Goal: Information Seeking & Learning: Learn about a topic

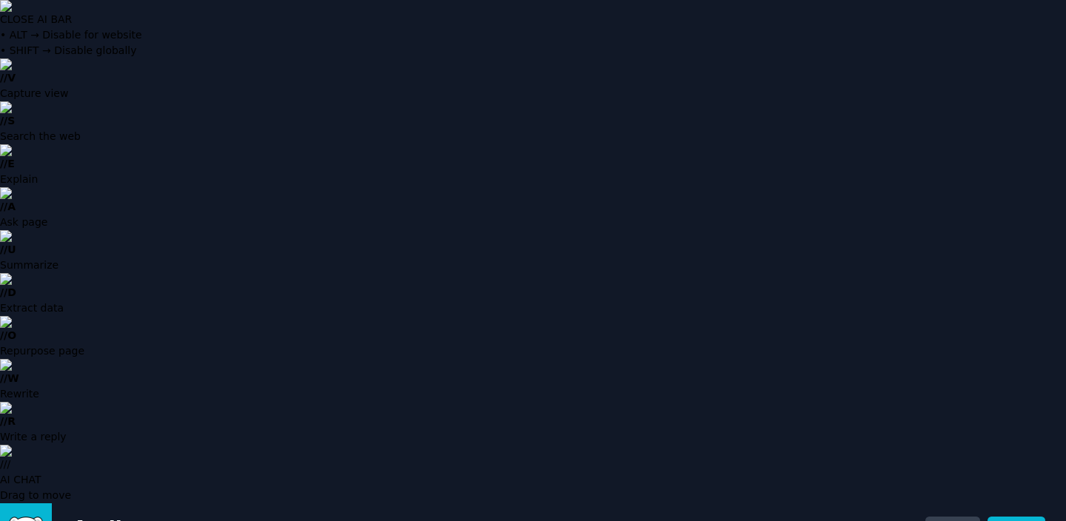
drag, startPoint x: 84, startPoint y: 45, endPoint x: 97, endPoint y: 70, distance: 28.1
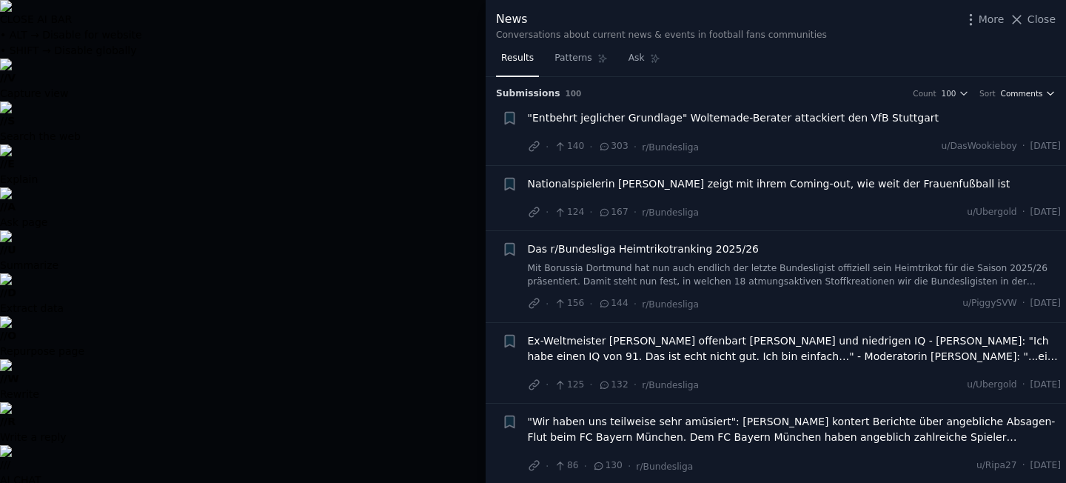
click at [1027, 95] on span "Comments" at bounding box center [1022, 93] width 42 height 10
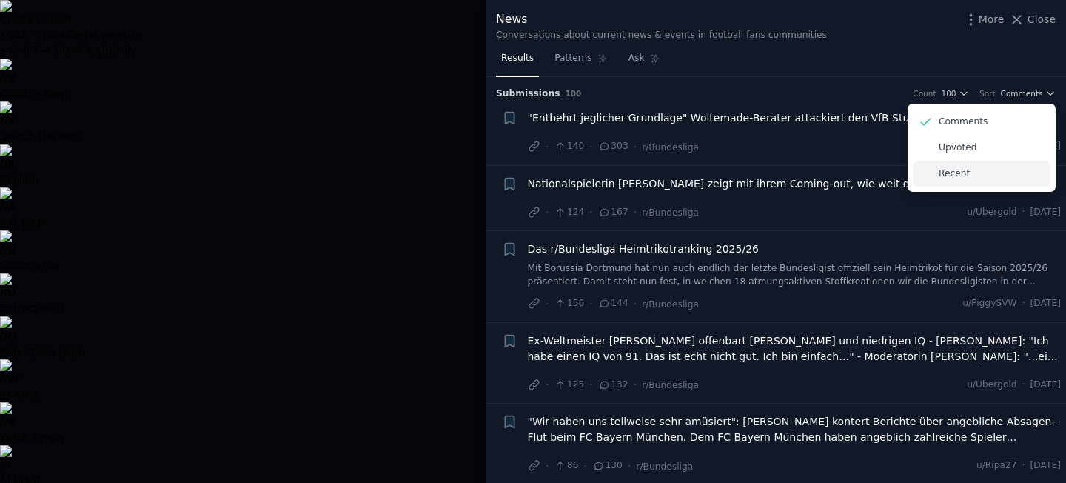
click at [958, 183] on div "Recent" at bounding box center [982, 174] width 138 height 26
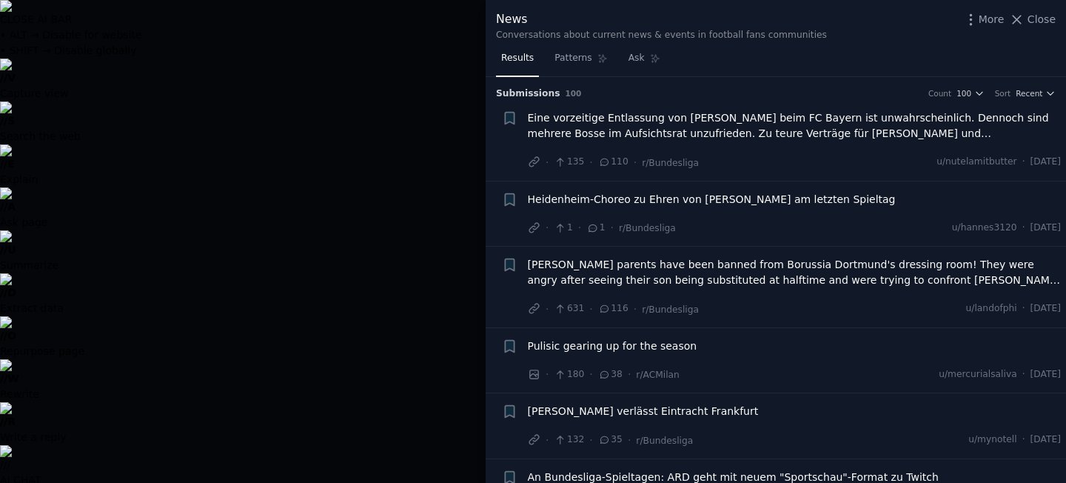
click at [390, 130] on div at bounding box center [533, 241] width 1066 height 483
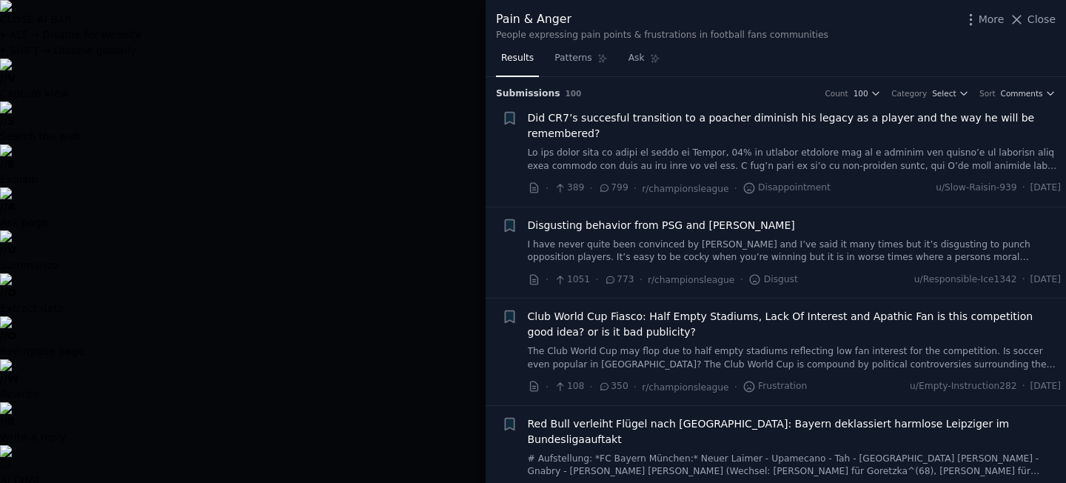
click at [457, 160] on div at bounding box center [533, 241] width 1066 height 483
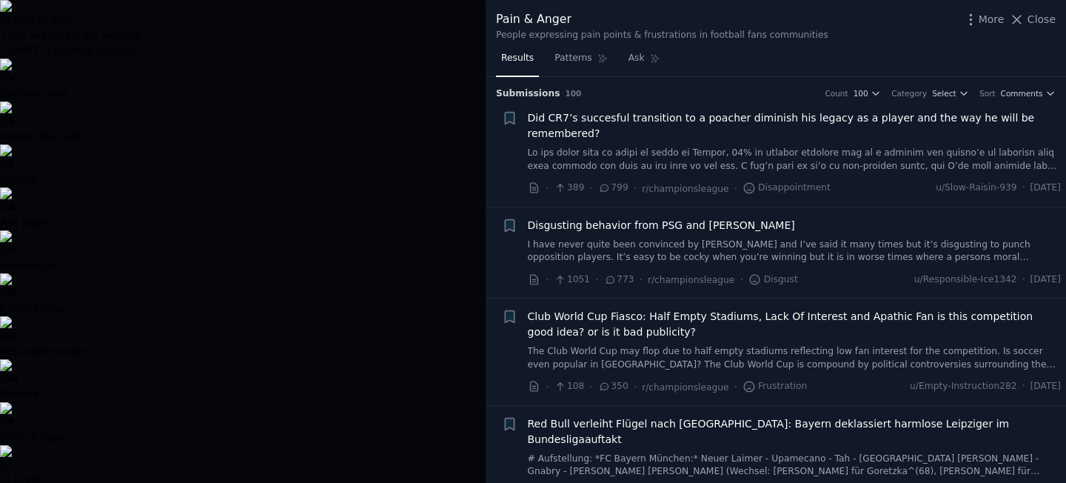
click at [386, 195] on div at bounding box center [533, 241] width 1066 height 483
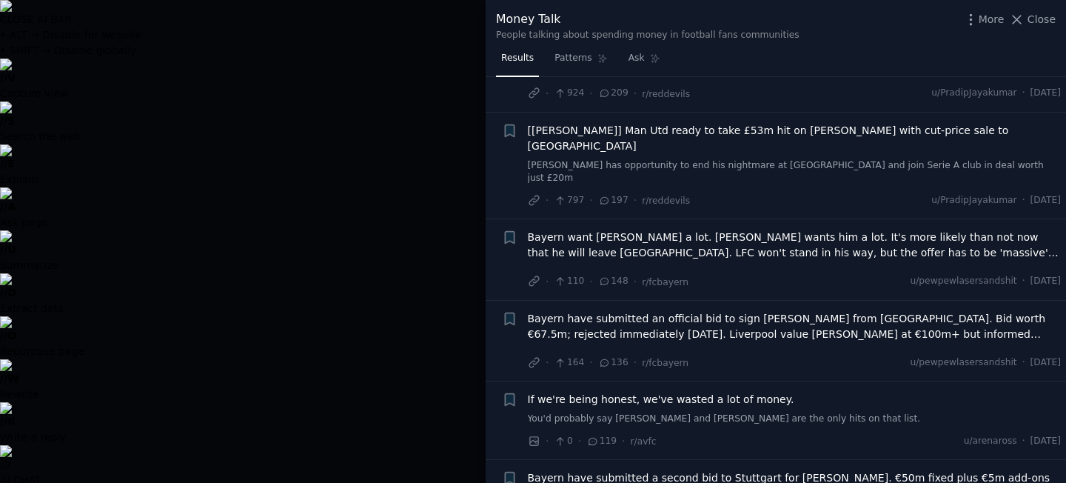
scroll to position [247, 0]
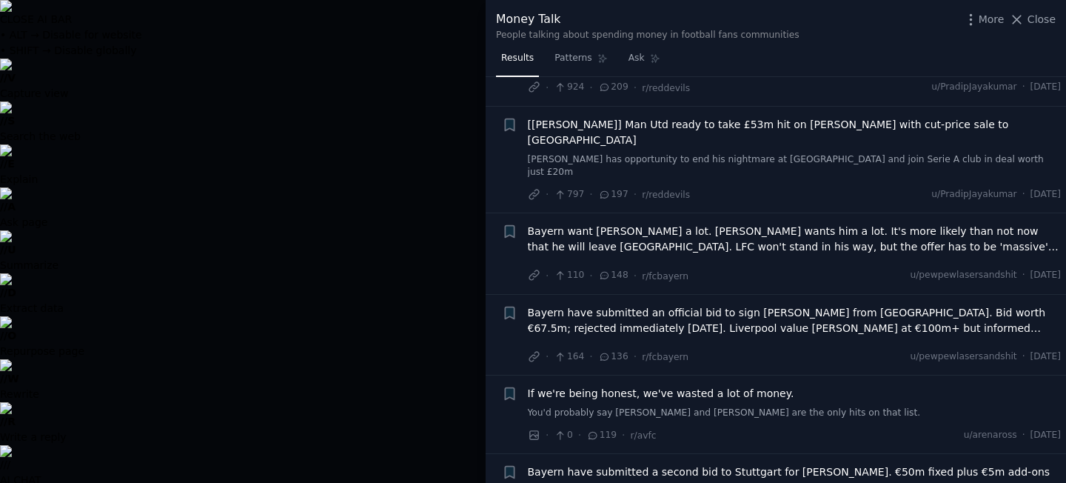
click at [420, 255] on div at bounding box center [533, 241] width 1066 height 483
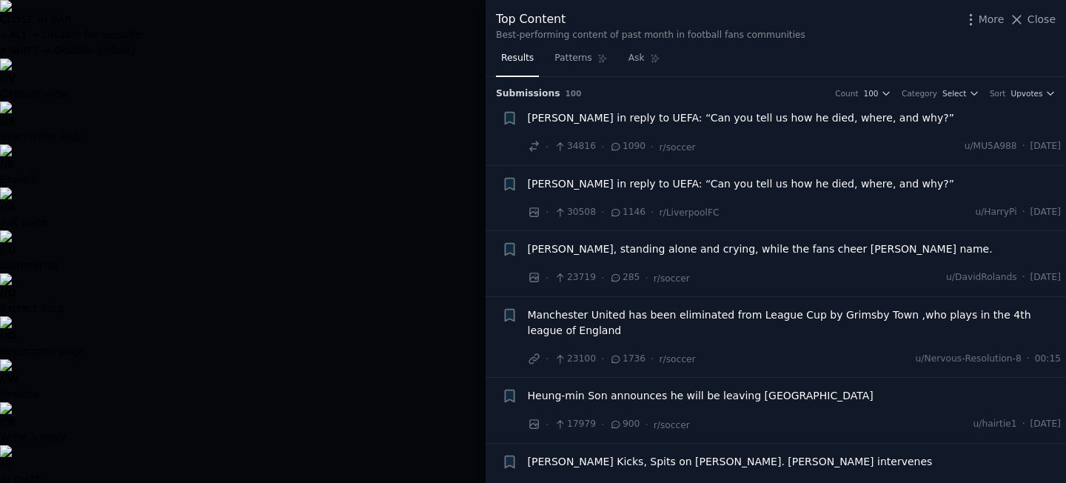
click at [1026, 98] on h3 "Submission s 100 Count 100 Category Select Sort Upvotes" at bounding box center [776, 93] width 560 height 13
click at [1034, 94] on span "Upvotes" at bounding box center [1026, 93] width 32 height 10
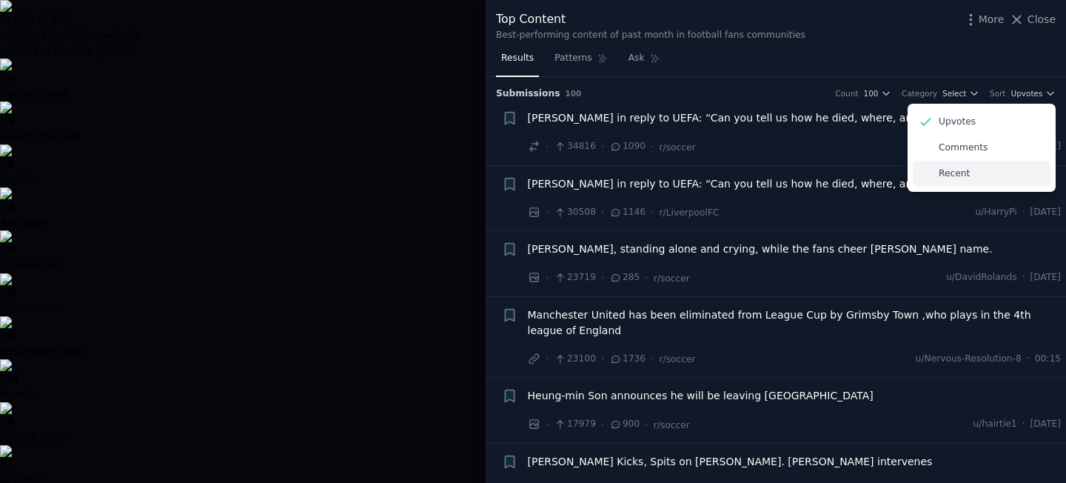
click at [971, 179] on div "Recent" at bounding box center [982, 174] width 138 height 26
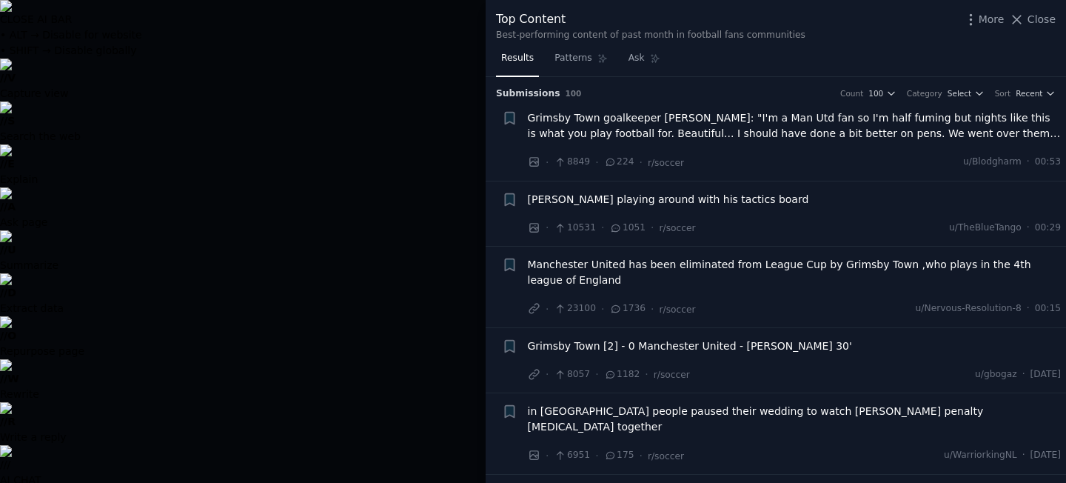
click at [400, 232] on div at bounding box center [533, 241] width 1066 height 483
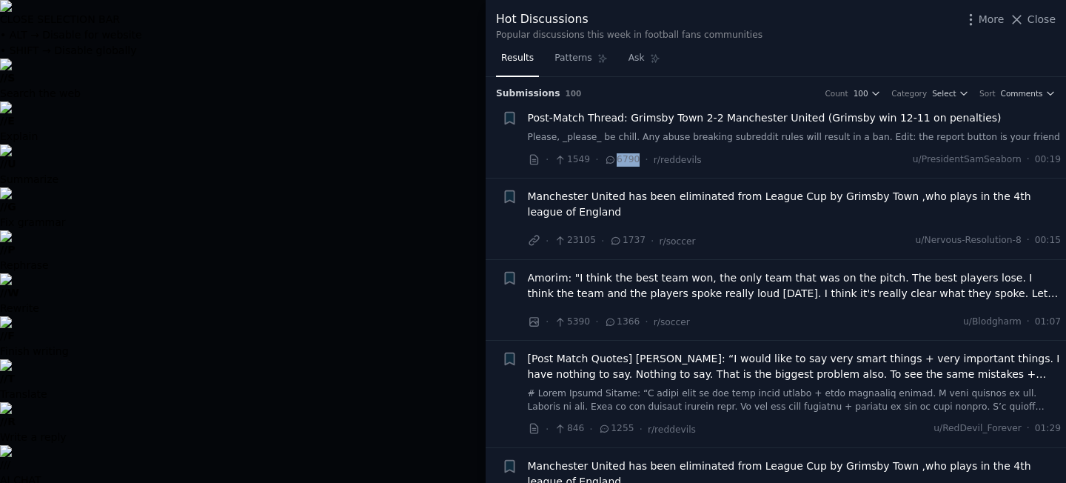
drag, startPoint x: 616, startPoint y: 162, endPoint x: 636, endPoint y: 162, distance: 20.0
click at [636, 162] on span "6790" at bounding box center [622, 159] width 36 height 13
click at [443, 252] on div at bounding box center [533, 241] width 1066 height 483
